Goal: Task Accomplishment & Management: Use online tool/utility

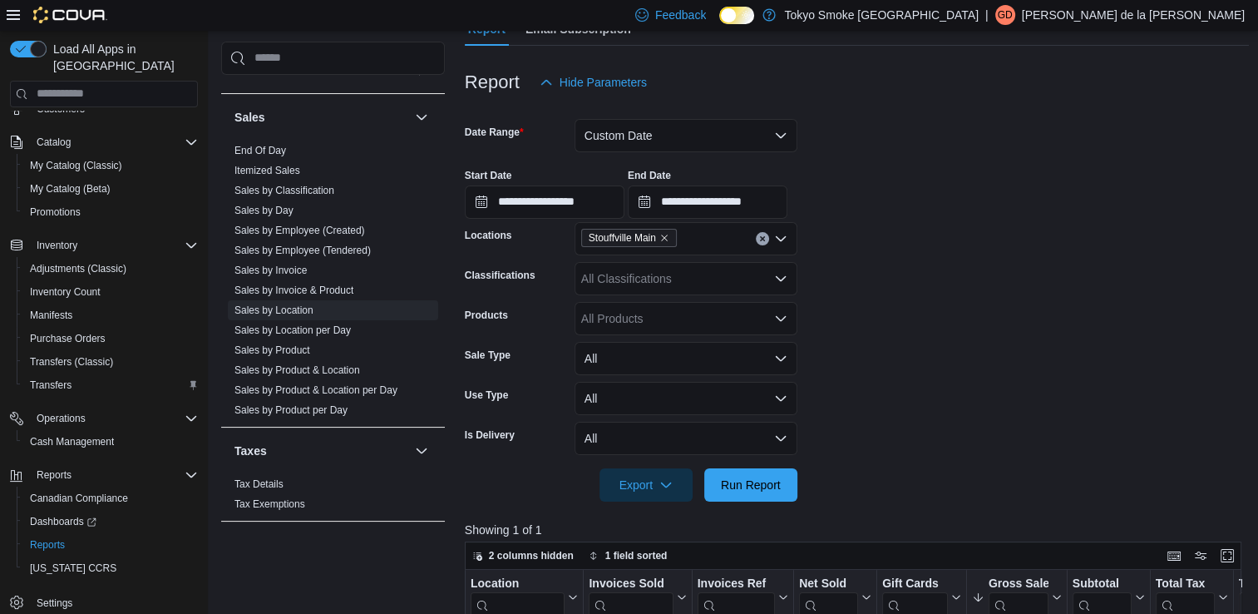
scroll to position [171, 0]
click at [762, 492] on span "Run Report" at bounding box center [750, 482] width 73 height 33
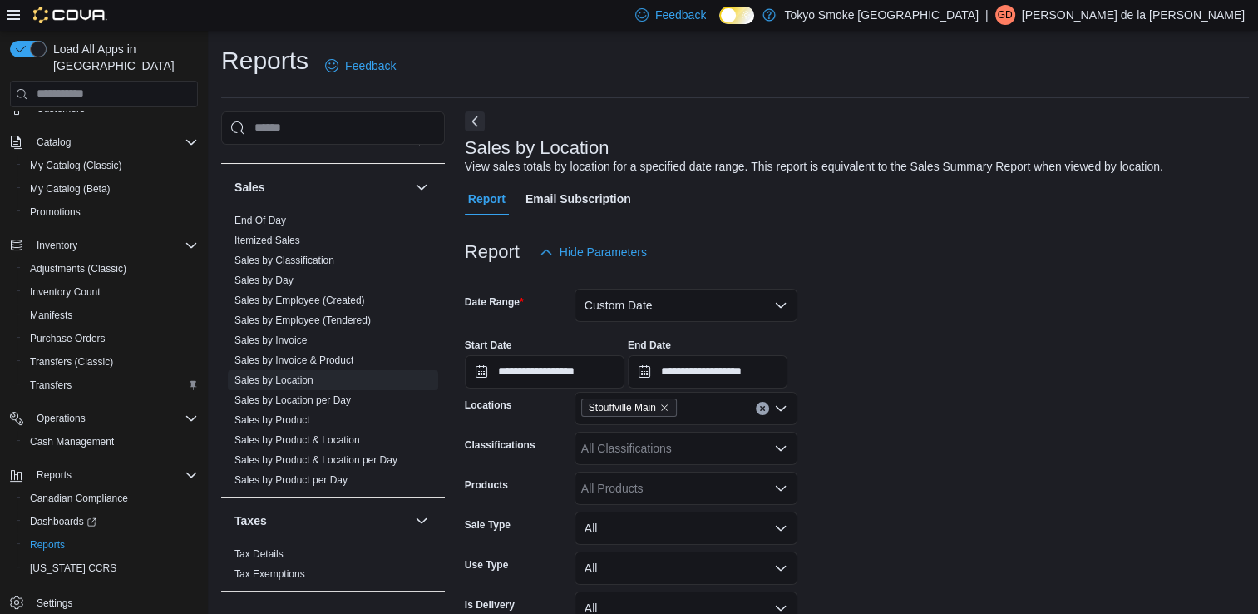
scroll to position [0, 0]
click at [781, 314] on button "Custom Date" at bounding box center [685, 304] width 223 height 33
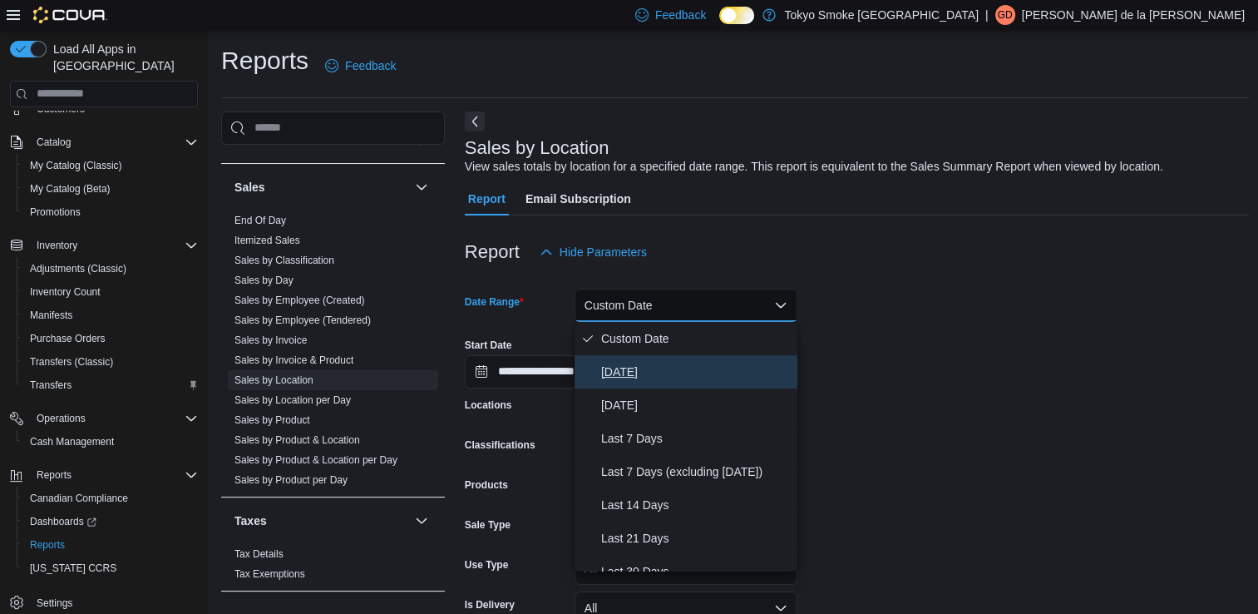
drag, startPoint x: 668, startPoint y: 371, endPoint x: 610, endPoint y: 377, distance: 57.7
click at [610, 377] on span "[DATE]" at bounding box center [696, 372] width 190 height 20
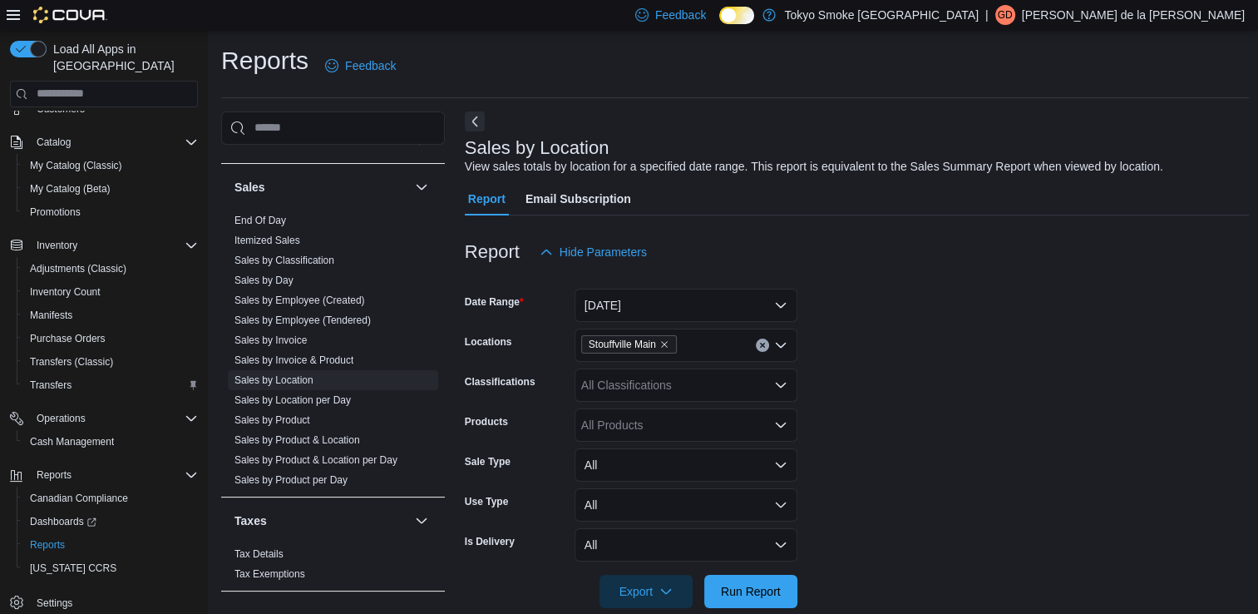
click at [610, 377] on div "All Classifications" at bounding box center [685, 384] width 223 height 33
click at [1072, 430] on form "Date Range Today Locations Stouffville Main Classifications All Classifications…" at bounding box center [857, 438] width 785 height 339
click at [766, 600] on span "Run Report" at bounding box center [750, 590] width 73 height 33
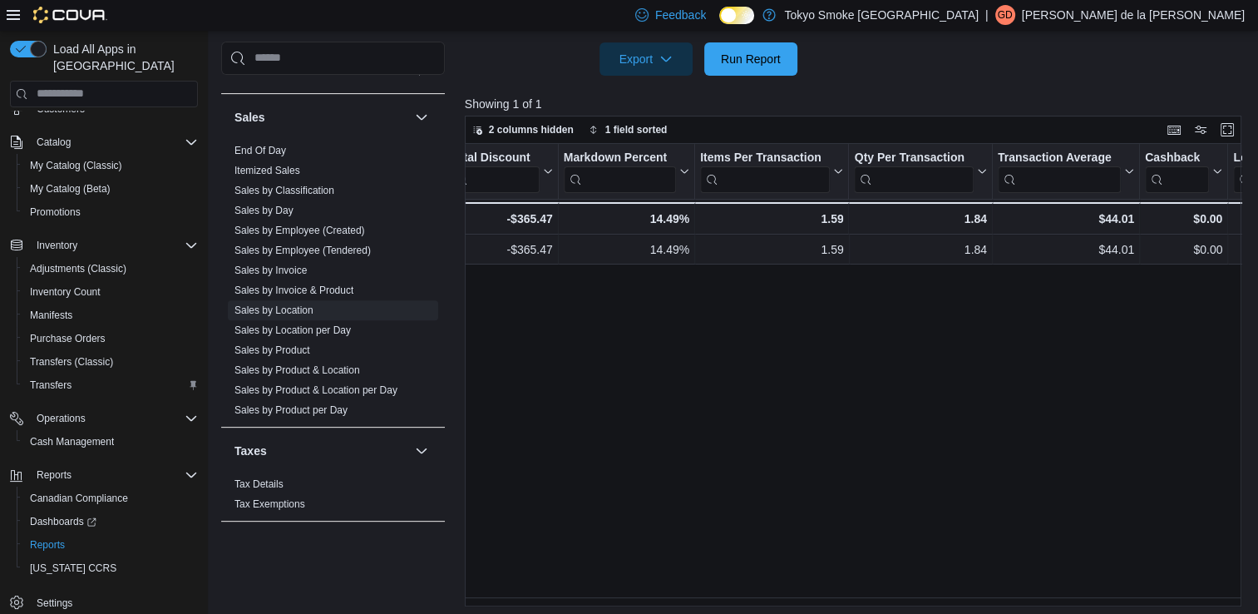
scroll to position [0, 1230]
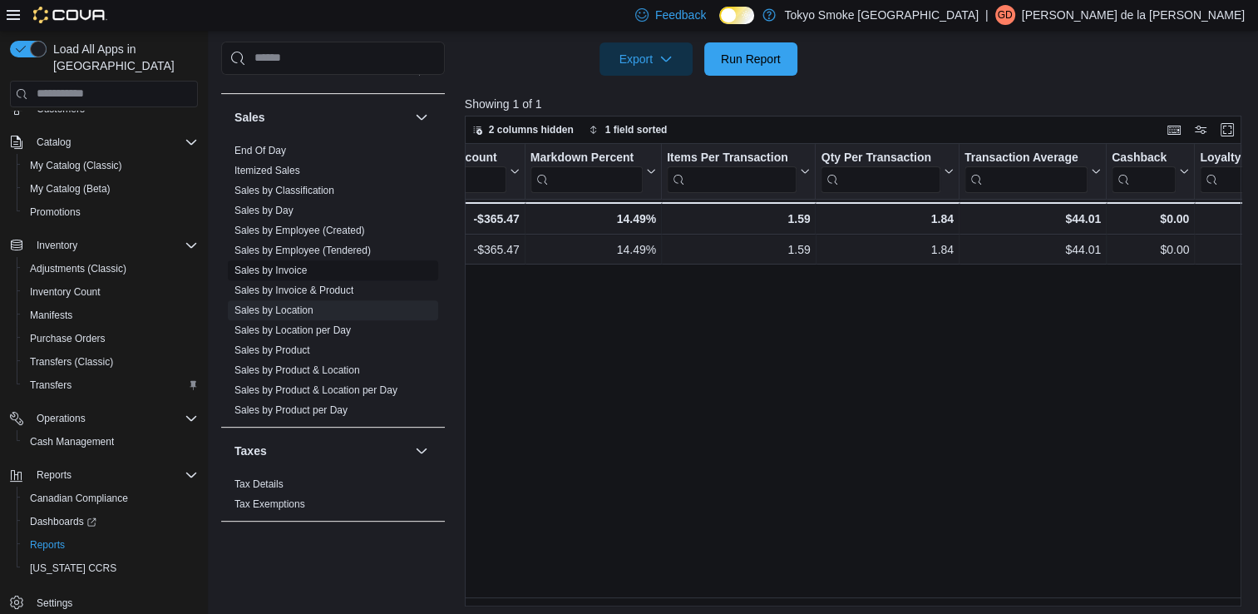
click at [283, 272] on link "Sales by Invoice" at bounding box center [270, 270] width 72 height 12
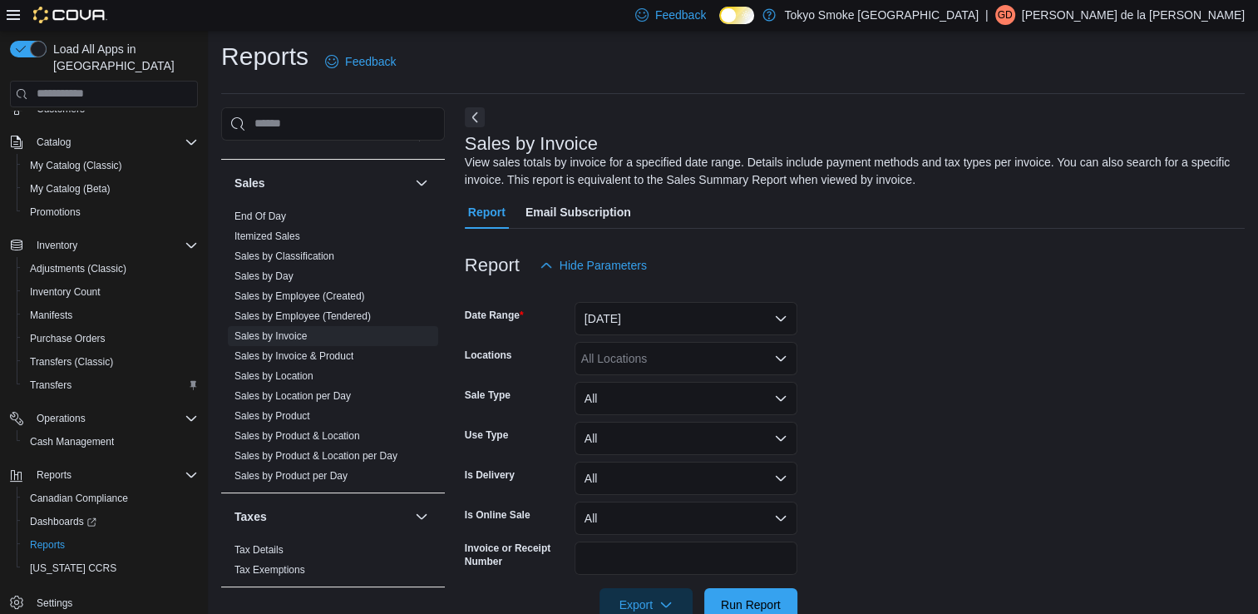
scroll to position [44, 0]
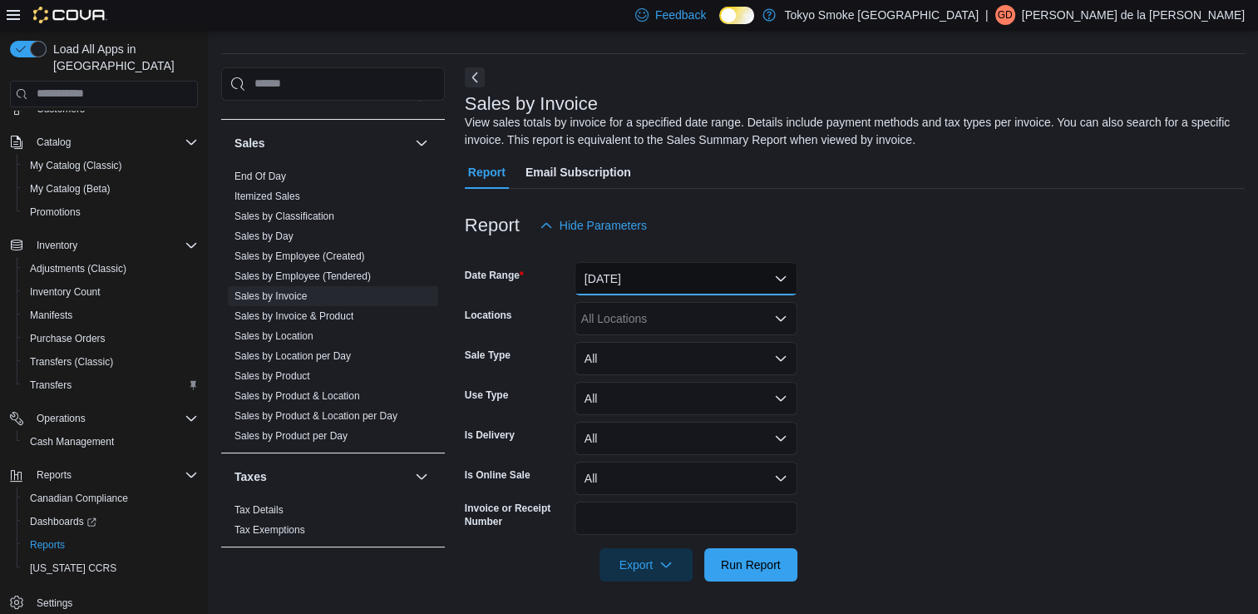
click at [781, 287] on button "[DATE]" at bounding box center [685, 278] width 223 height 33
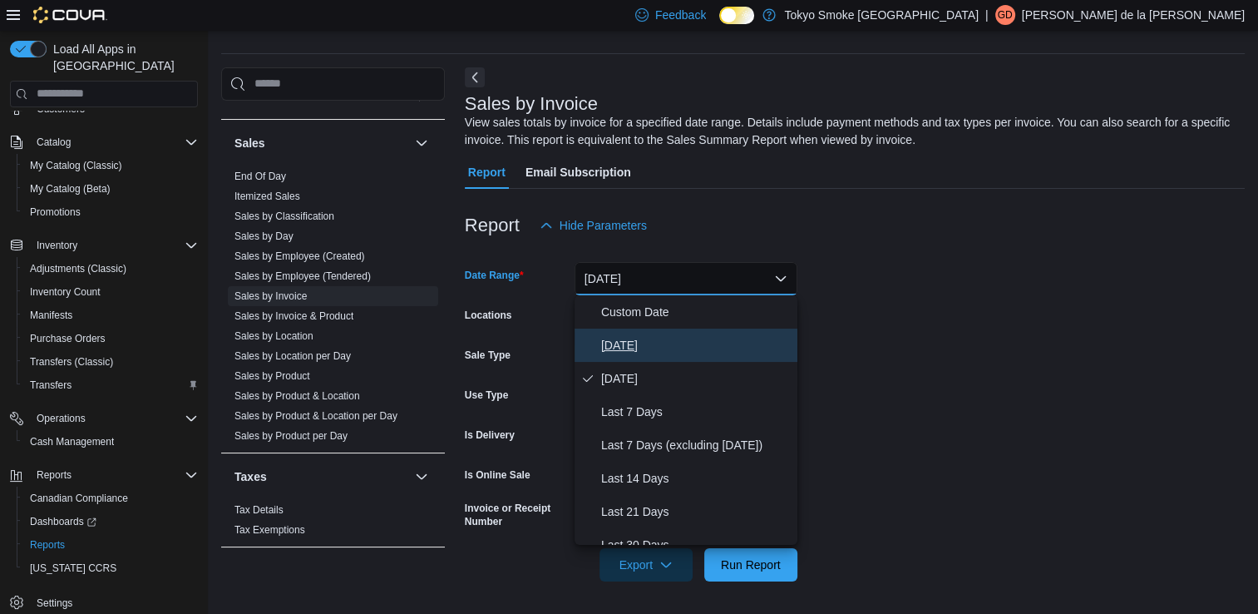
click at [621, 351] on span "[DATE]" at bounding box center [696, 345] width 190 height 20
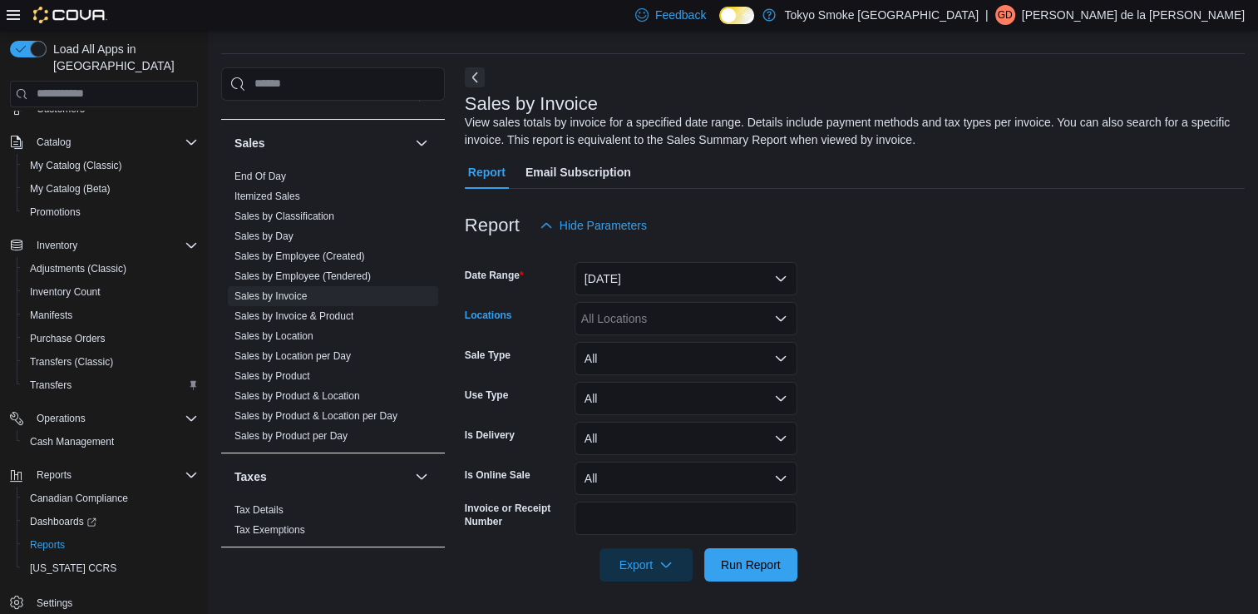
click at [622, 323] on div "All Locations" at bounding box center [685, 318] width 223 height 33
type input "****"
click at [650, 372] on span "Stouffville Main" at bounding box center [649, 370] width 79 height 17
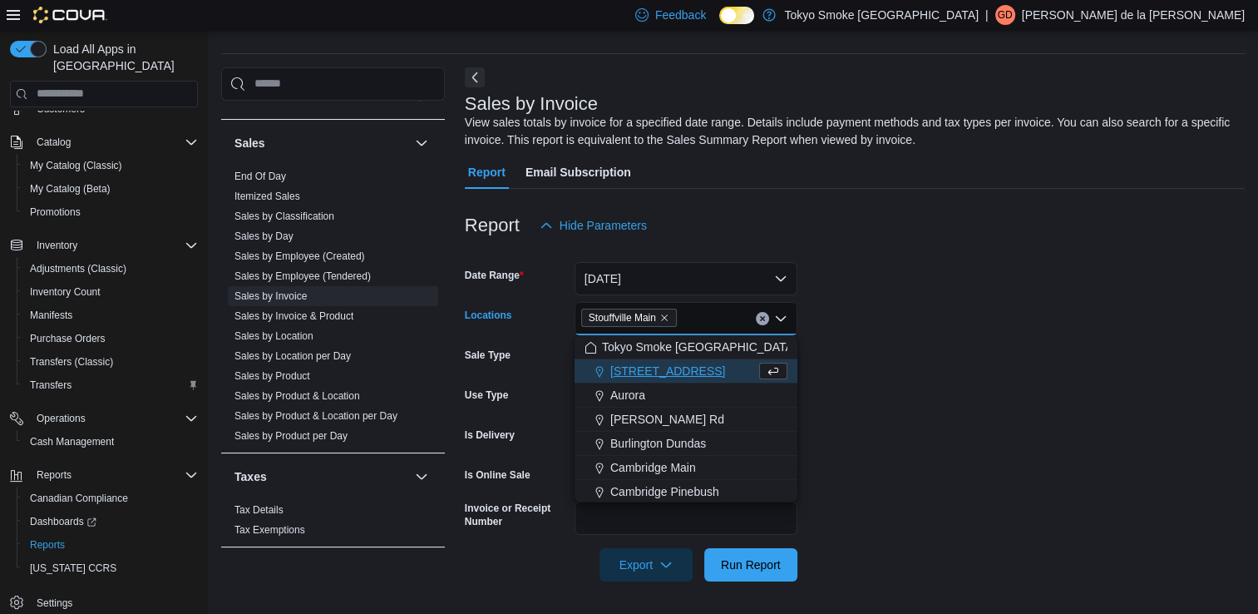
click at [922, 405] on form "Date Range Today Locations Stouffville Main Combo box. Selected. Stouffville Ma…" at bounding box center [855, 411] width 780 height 339
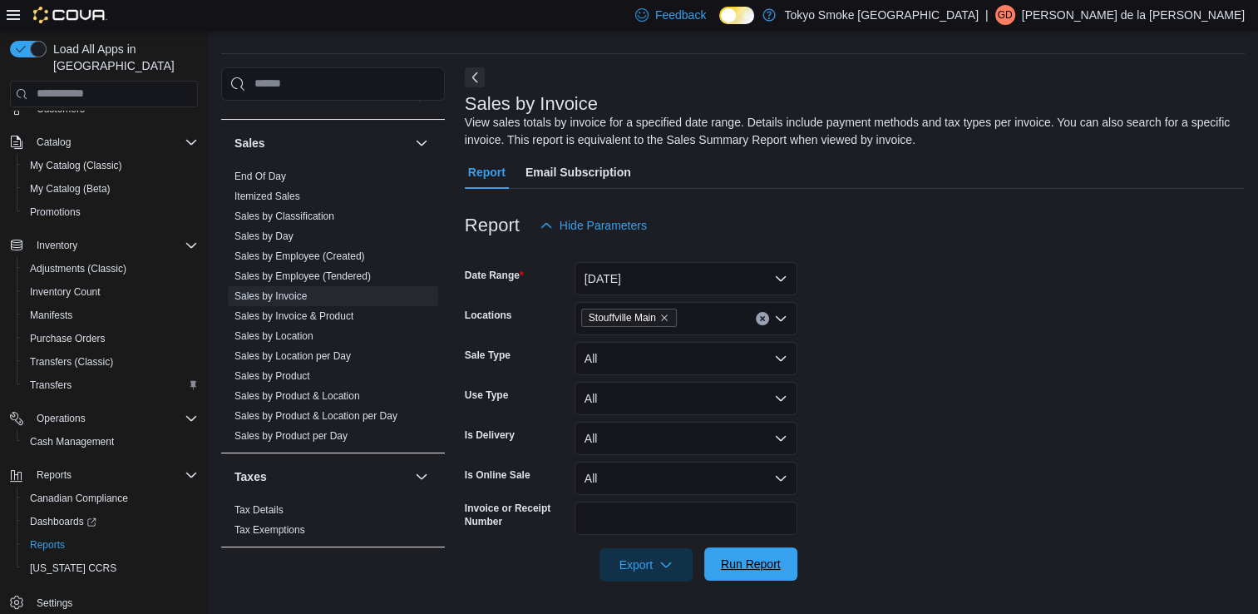
click at [758, 574] on span "Run Report" at bounding box center [750, 563] width 73 height 33
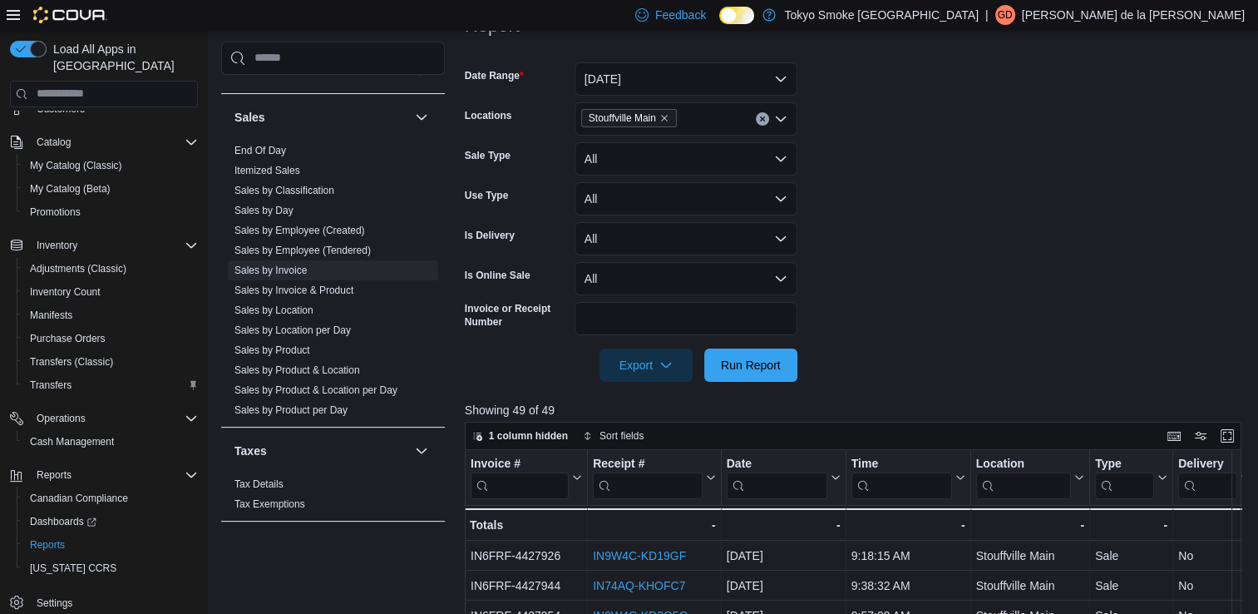
scroll to position [210, 0]
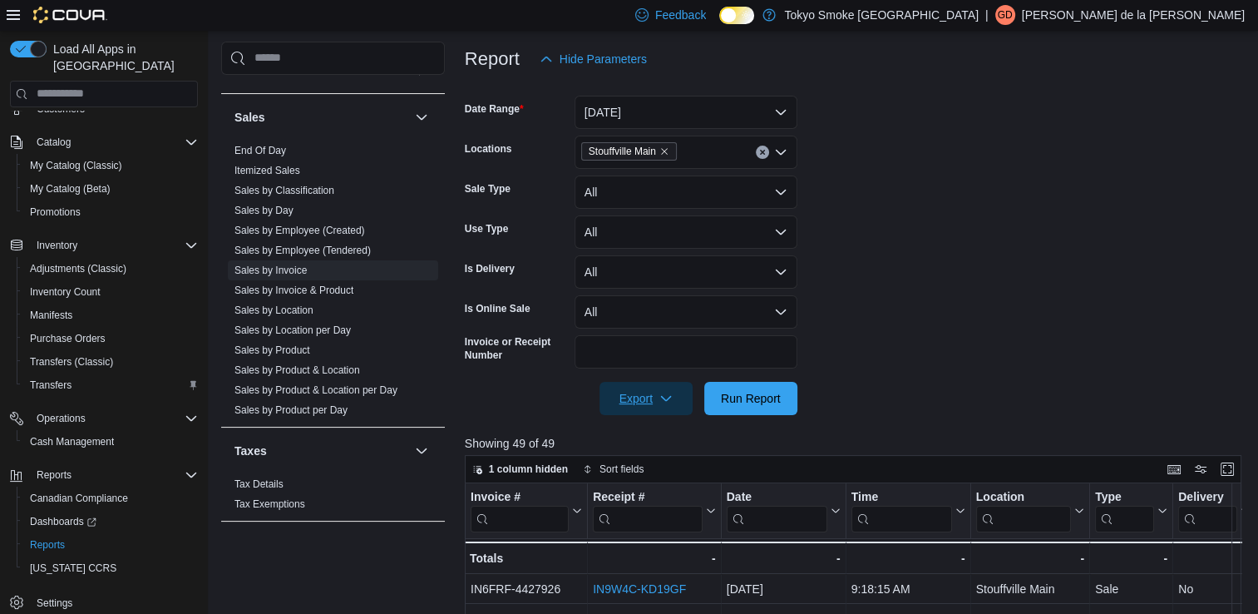
click at [661, 414] on span "Export" at bounding box center [645, 398] width 73 height 33
click at [644, 431] on span "Export to Excel" at bounding box center [648, 431] width 75 height 13
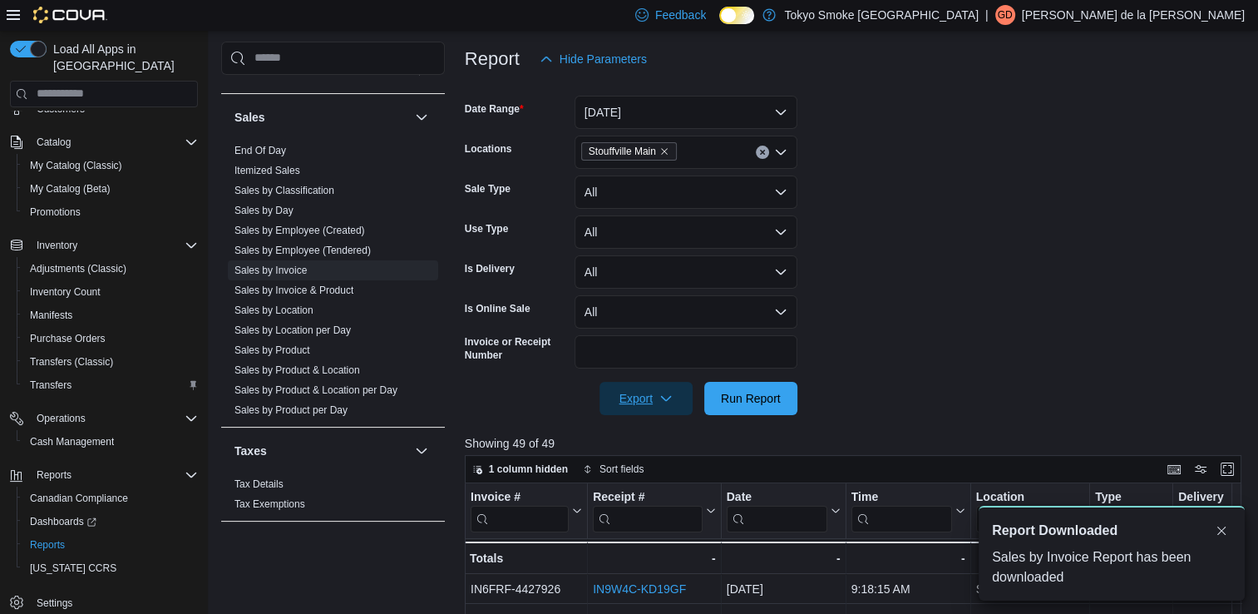
scroll to position [0, 0]
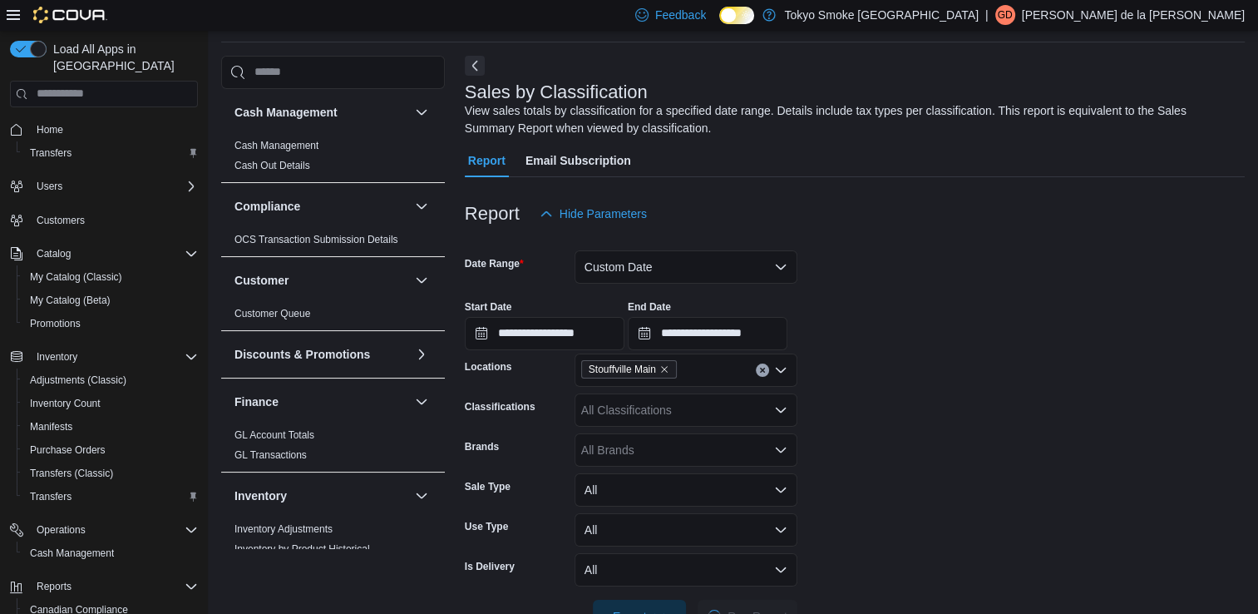
scroll to position [920, 0]
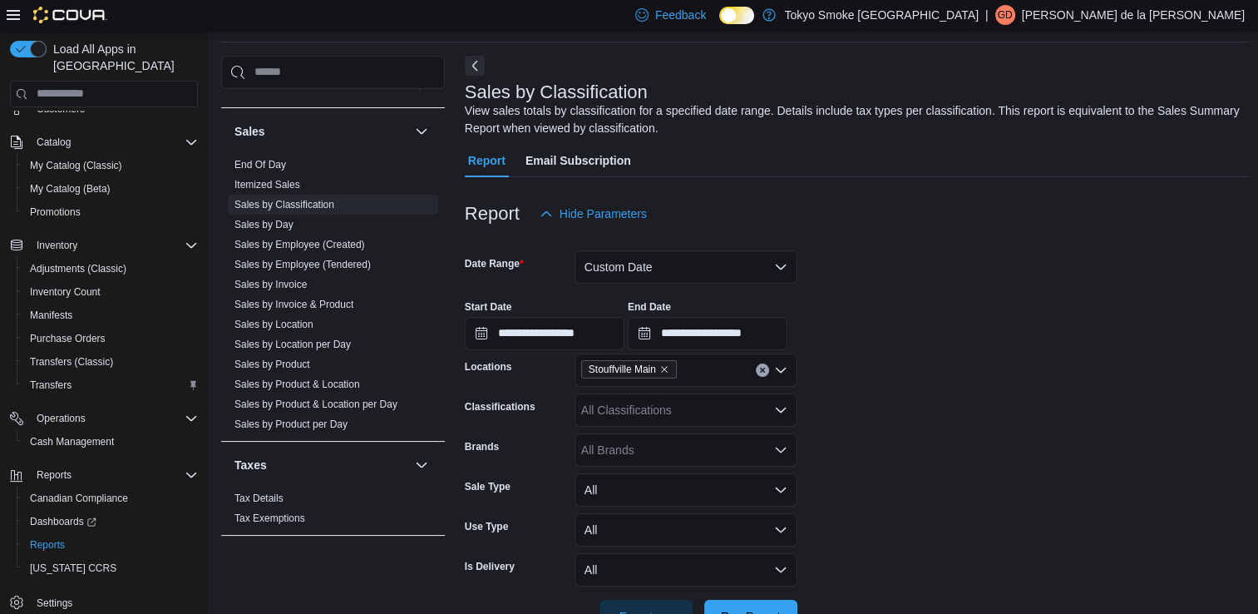
drag, startPoint x: 1267, startPoint y: 602, endPoint x: 843, endPoint y: 470, distance: 444.1
click at [843, 470] on form "**********" at bounding box center [857, 431] width 785 height 402
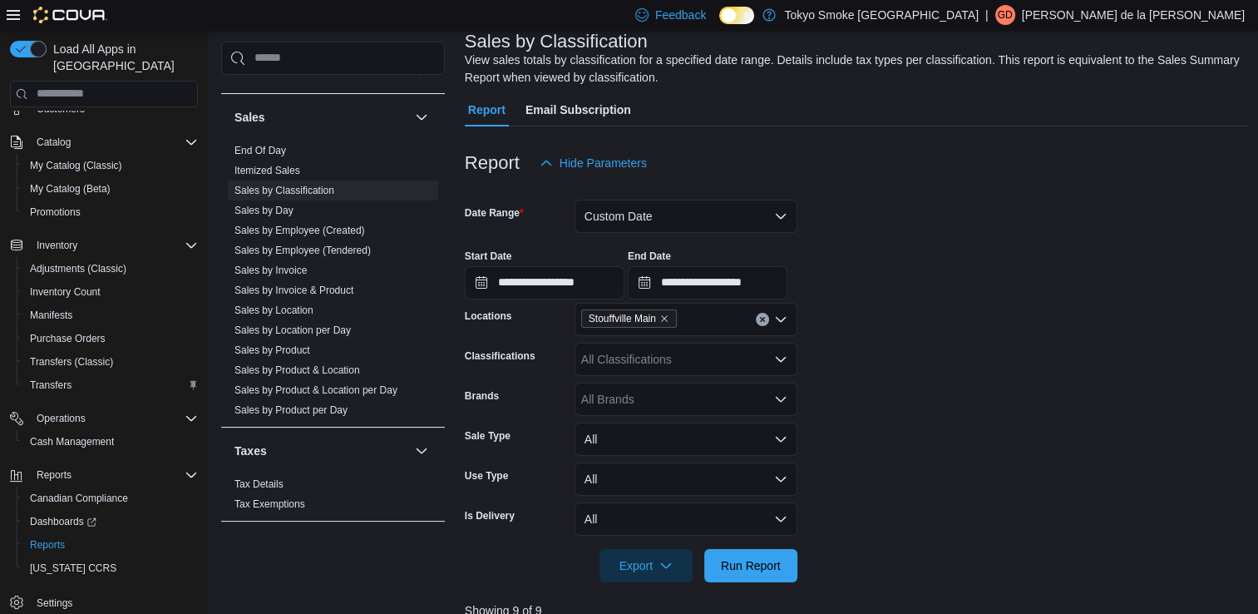
scroll to position [122, 0]
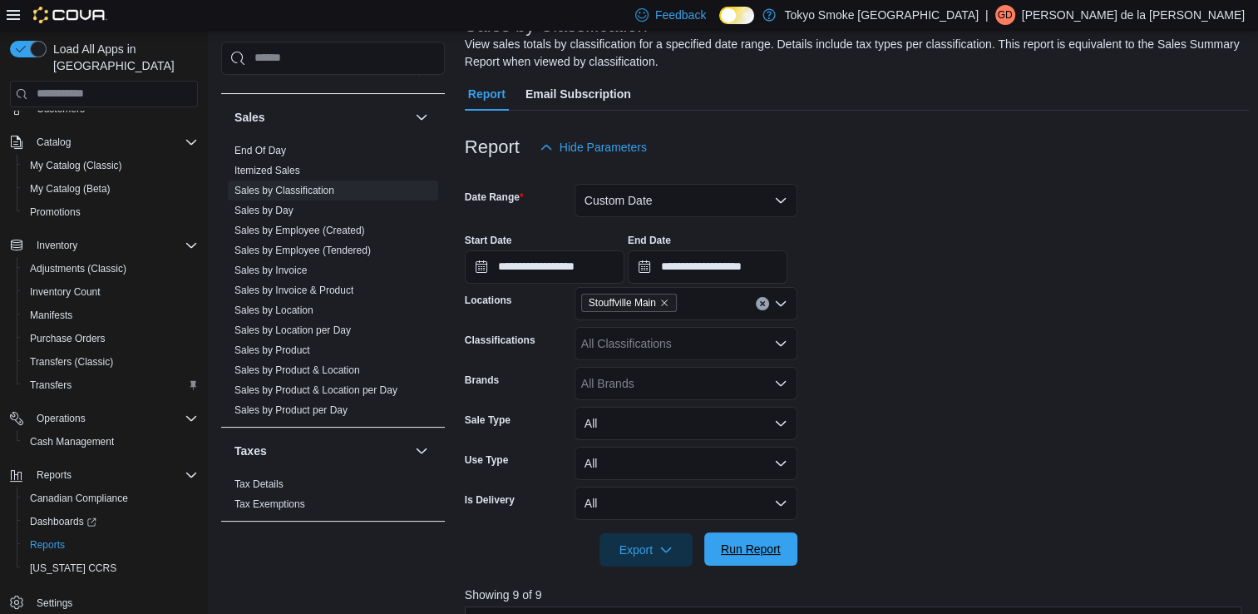
click at [734, 548] on span "Run Report" at bounding box center [751, 548] width 60 height 17
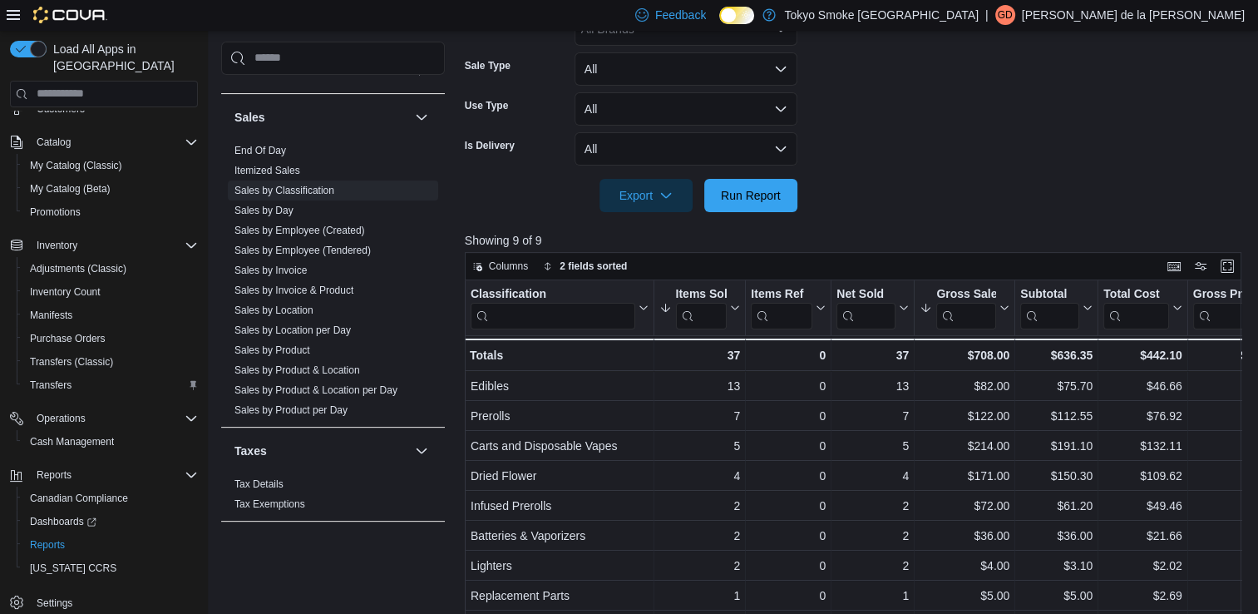
scroll to position [555, 0]
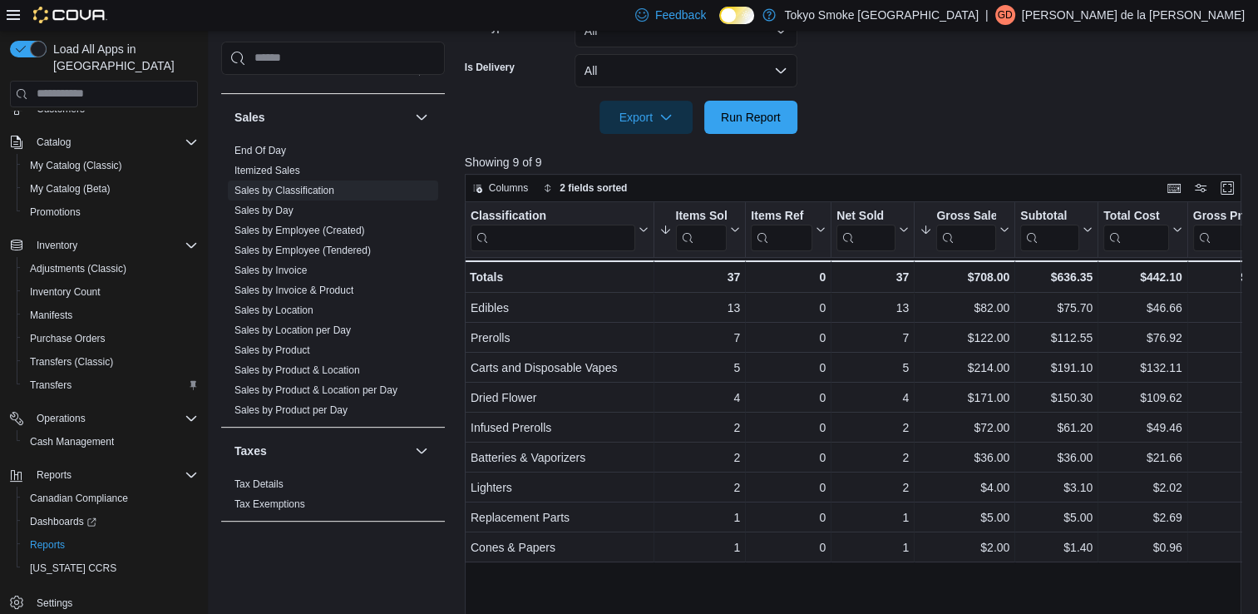
click at [736, 234] on button "Items Sold" at bounding box center [698, 229] width 81 height 42
click at [719, 313] on span "Sort High-Low" at bounding box center [710, 313] width 63 height 13
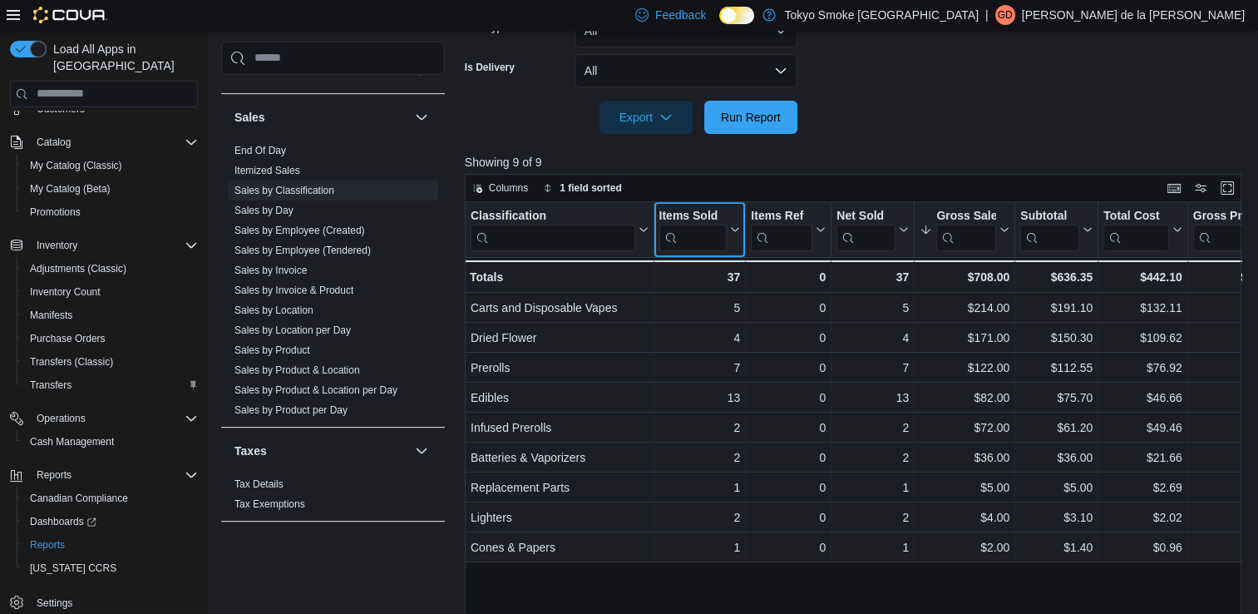
click at [732, 232] on icon at bounding box center [733, 229] width 13 height 10
click at [714, 317] on span "Sort High-Low" at bounding box center [710, 313] width 63 height 13
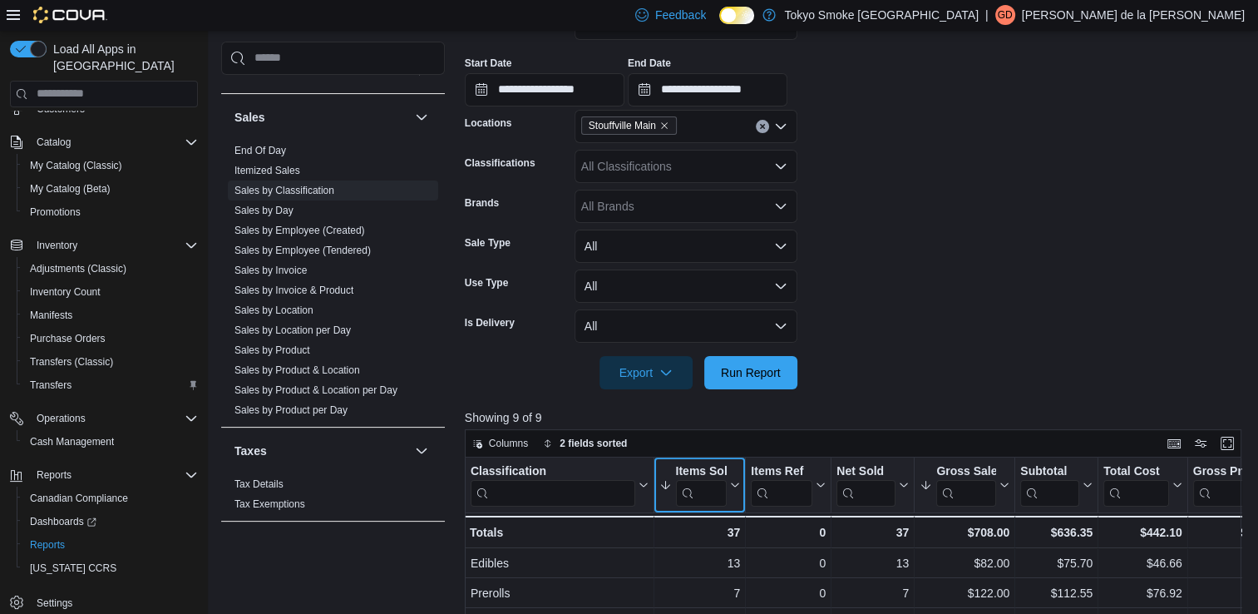
scroll to position [288, 0]
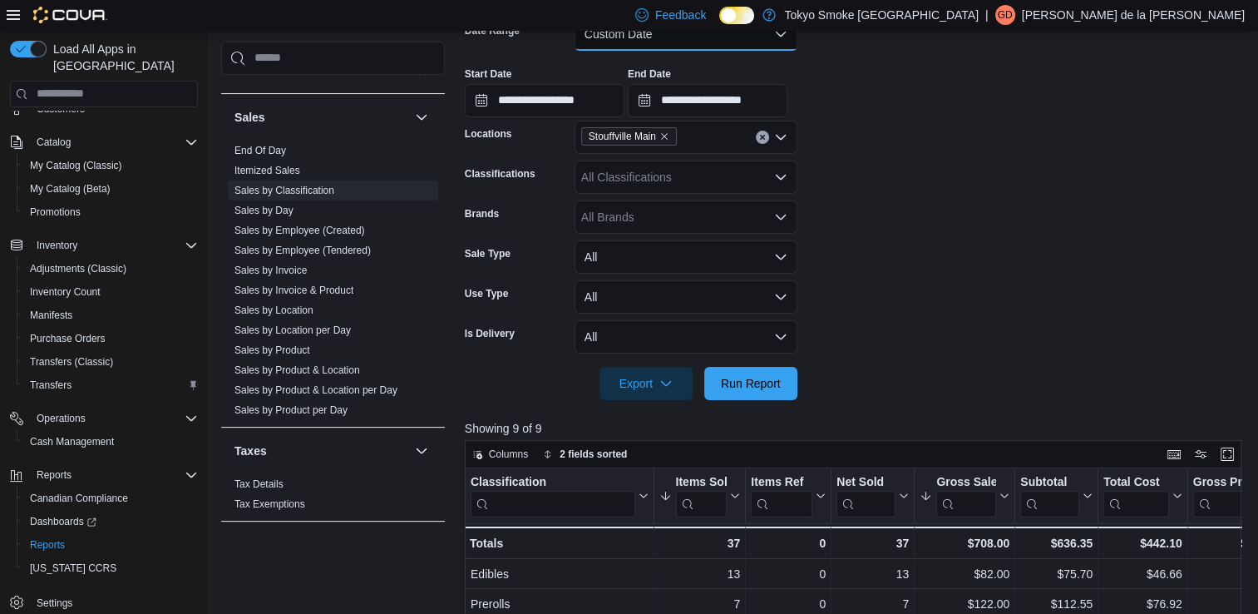
click at [774, 38] on button "Custom Date" at bounding box center [685, 33] width 223 height 33
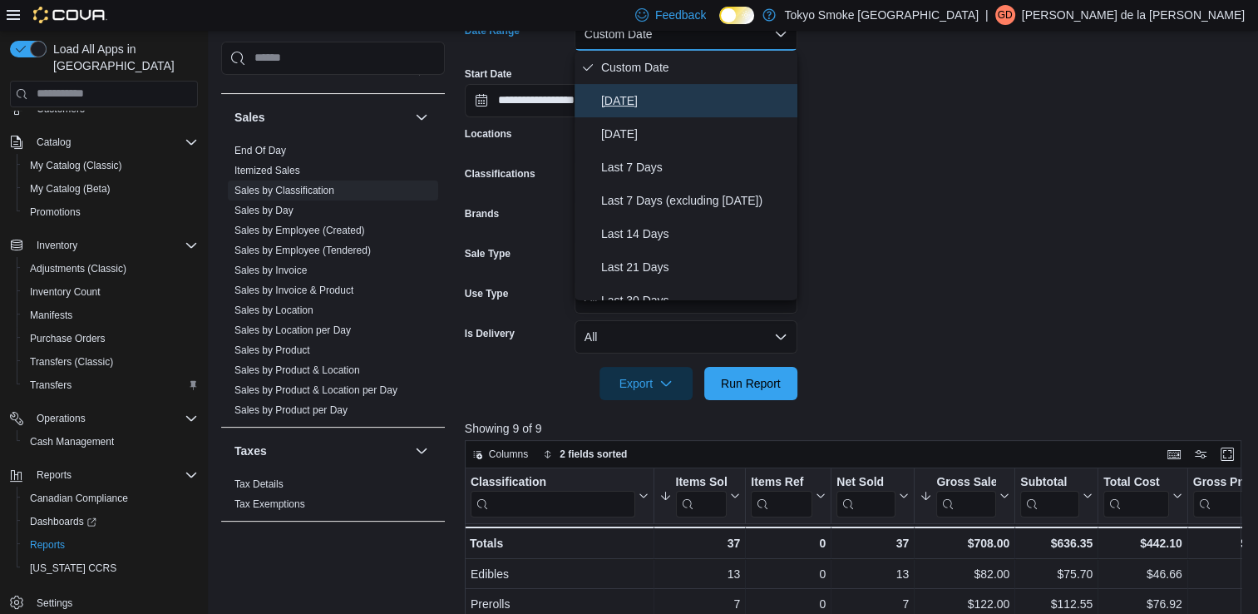
click at [609, 106] on span "[DATE]" at bounding box center [696, 101] width 190 height 20
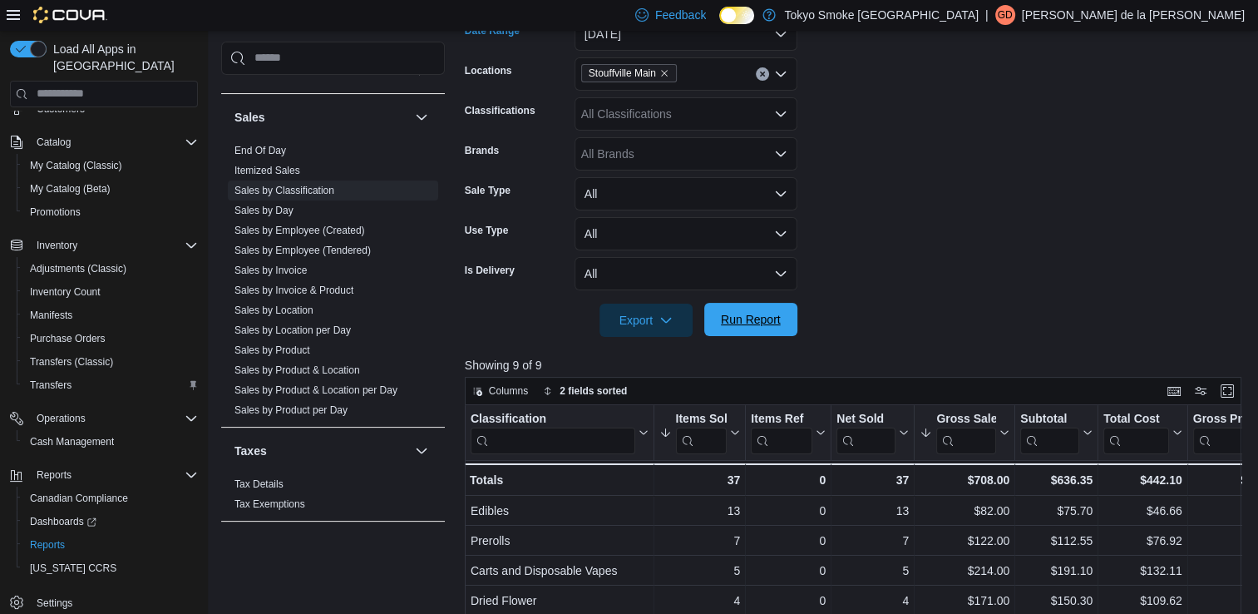
click at [772, 323] on span "Run Report" at bounding box center [751, 319] width 60 height 17
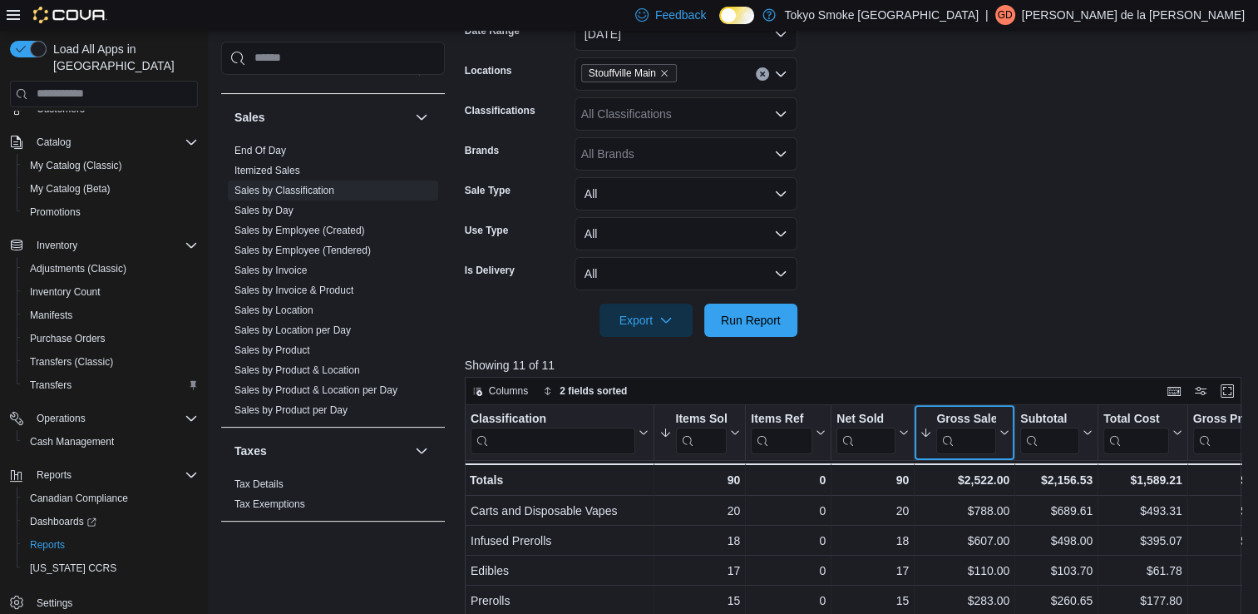
click at [1005, 434] on icon at bounding box center [1002, 432] width 13 height 10
drag, startPoint x: 988, startPoint y: 519, endPoint x: 872, endPoint y: 264, distance: 280.5
click at [872, 264] on form "Date Range [DATE] Locations [GEOGRAPHIC_DATA] Main Classifications All Classifi…" at bounding box center [857, 167] width 785 height 339
click at [1001, 437] on button "Gross Sales" at bounding box center [964, 432] width 90 height 42
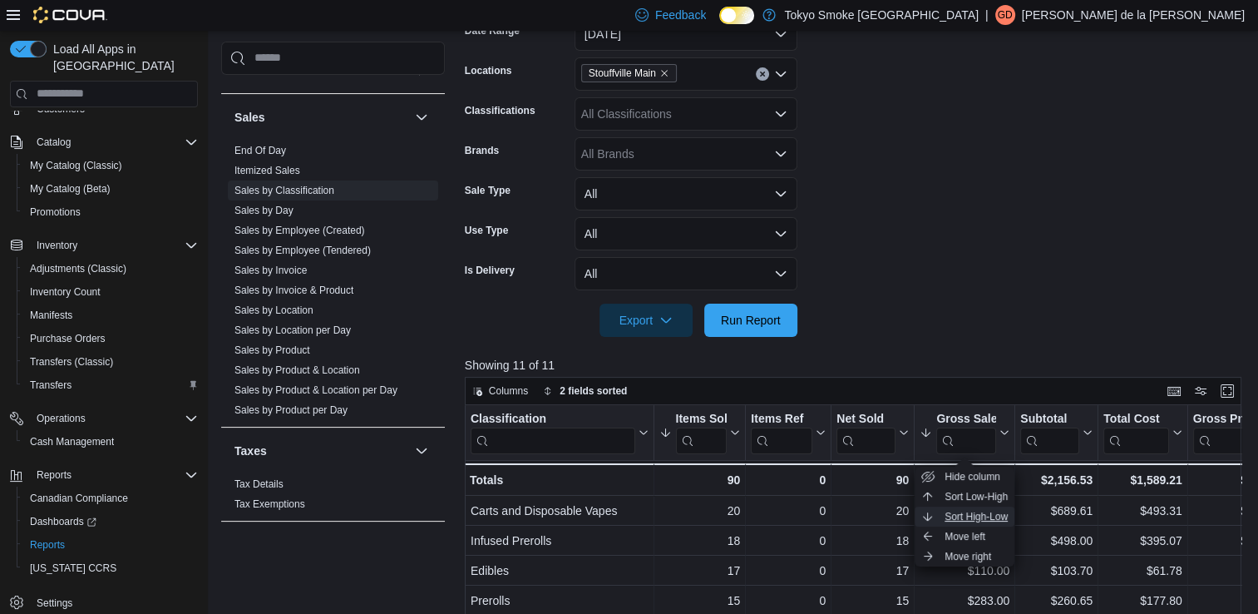
click at [974, 517] on span "Sort High-Low" at bounding box center [975, 516] width 63 height 13
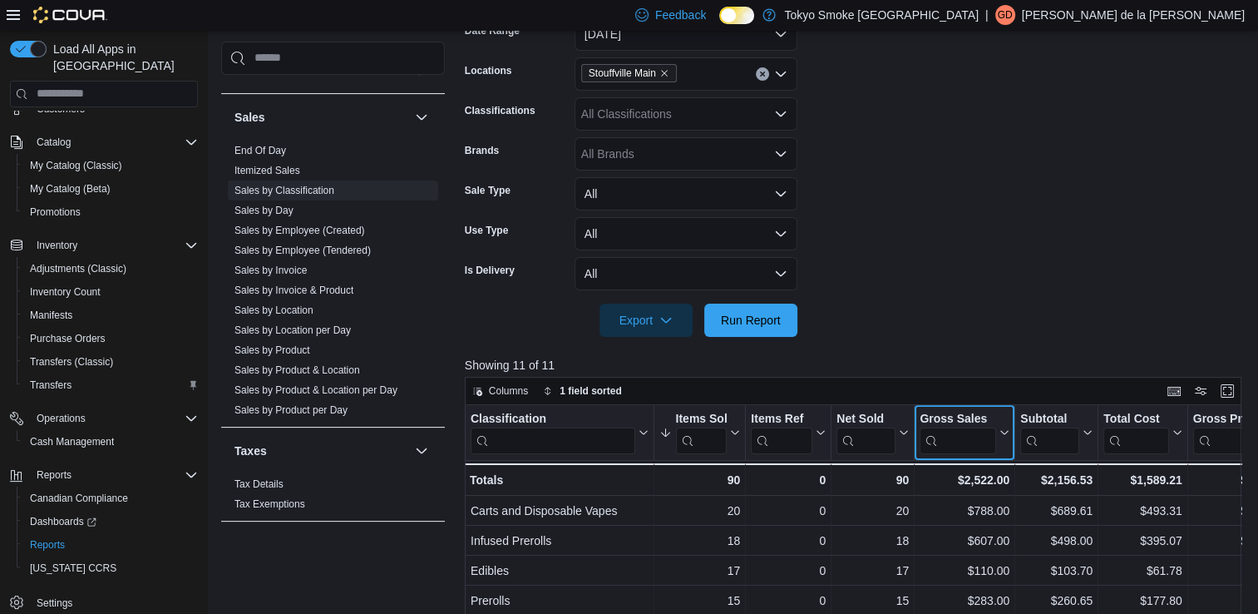
click at [1004, 437] on button "Gross Sales" at bounding box center [964, 432] width 90 height 42
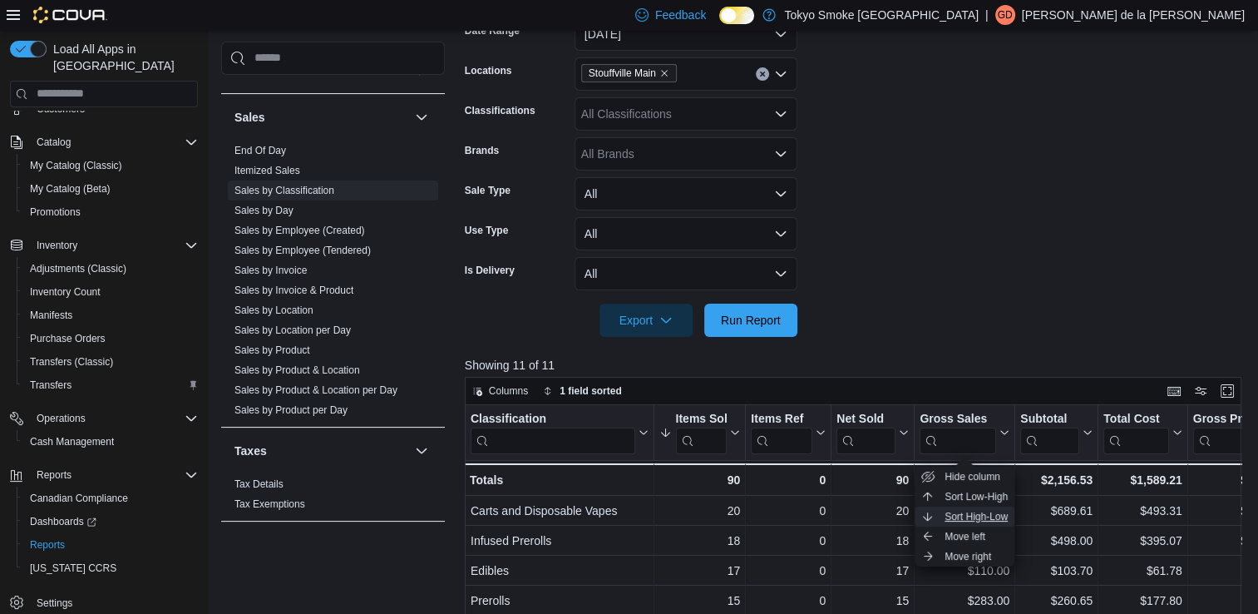
click at [975, 517] on span "Sort High-Low" at bounding box center [975, 516] width 63 height 13
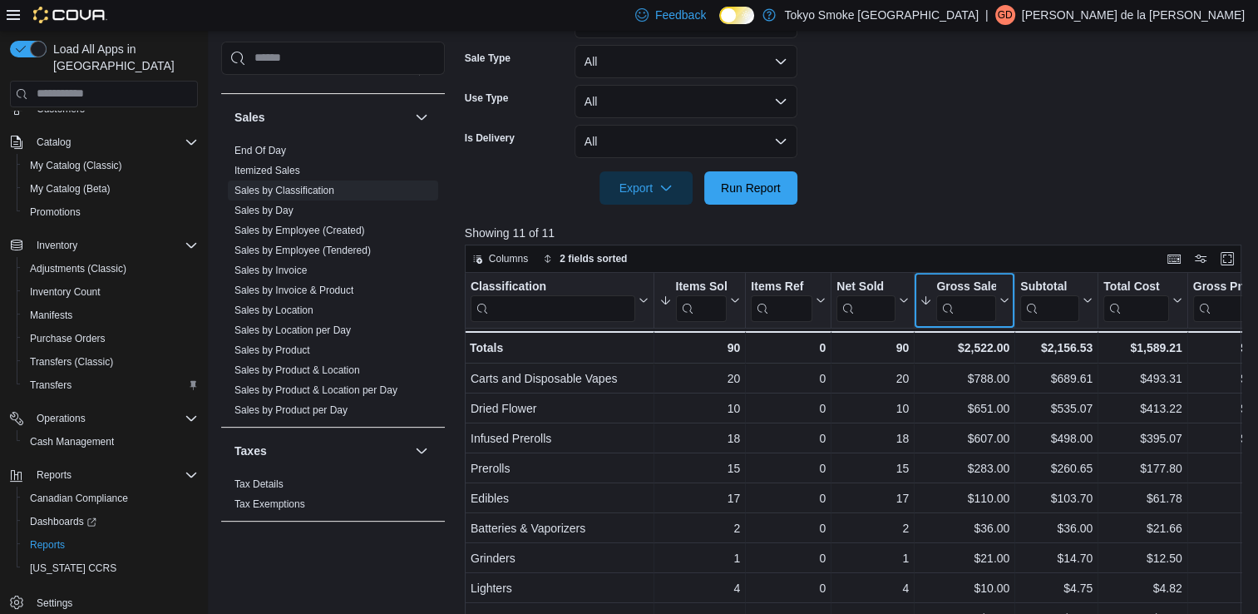
scroll to position [422, 0]
